Goal: Check status: Check status

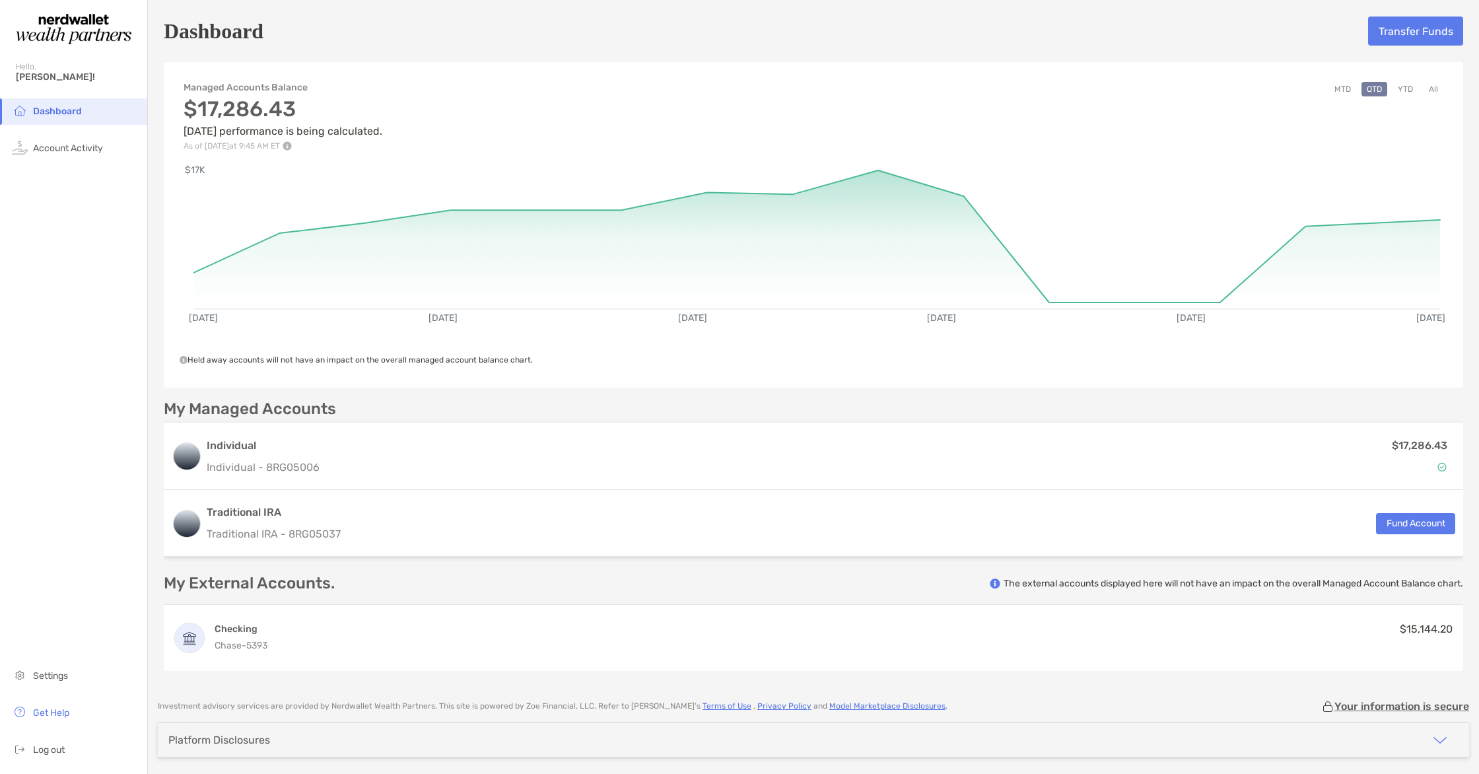
click at [365, 133] on div "$17,286.43 [DATE] performance is being calculated. As of [DATE] 9:45 AM ET" at bounding box center [283, 123] width 199 height 54
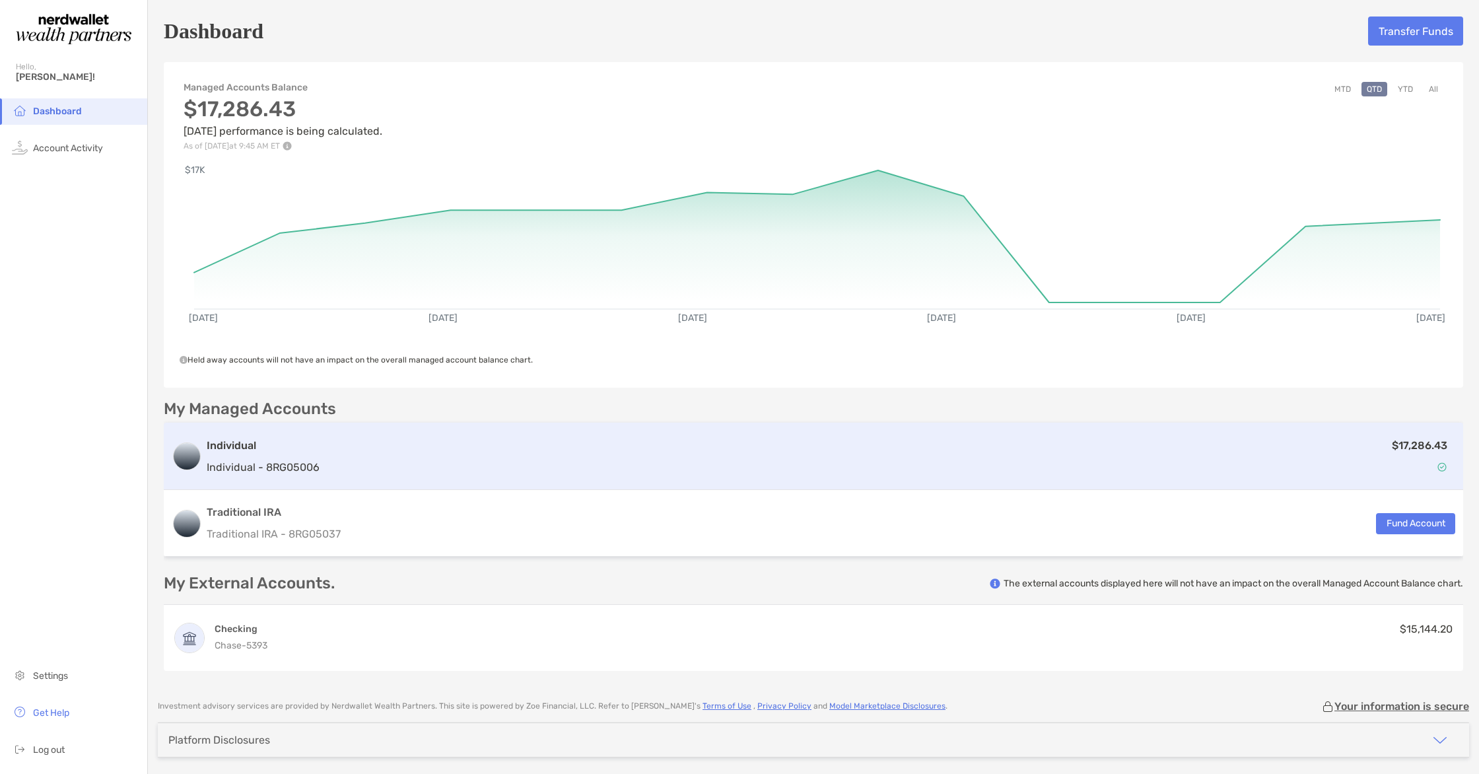
click at [578, 457] on div "$17,286.43" at bounding box center [890, 456] width 1130 height 38
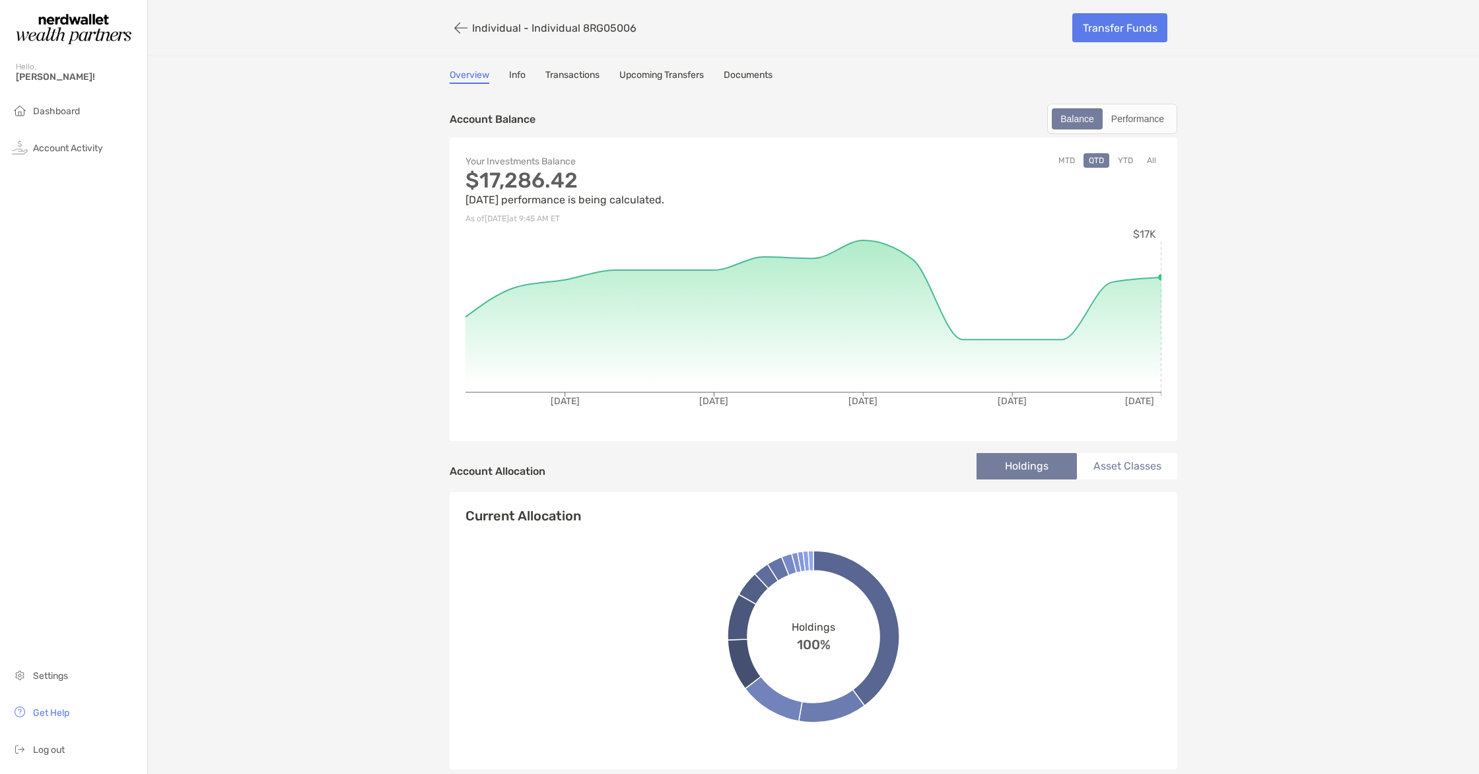
click at [543, 177] on p "$17,286.42" at bounding box center [639, 180] width 348 height 17
copy p "$17,286.42"
